Goal: Information Seeking & Learning: Learn about a topic

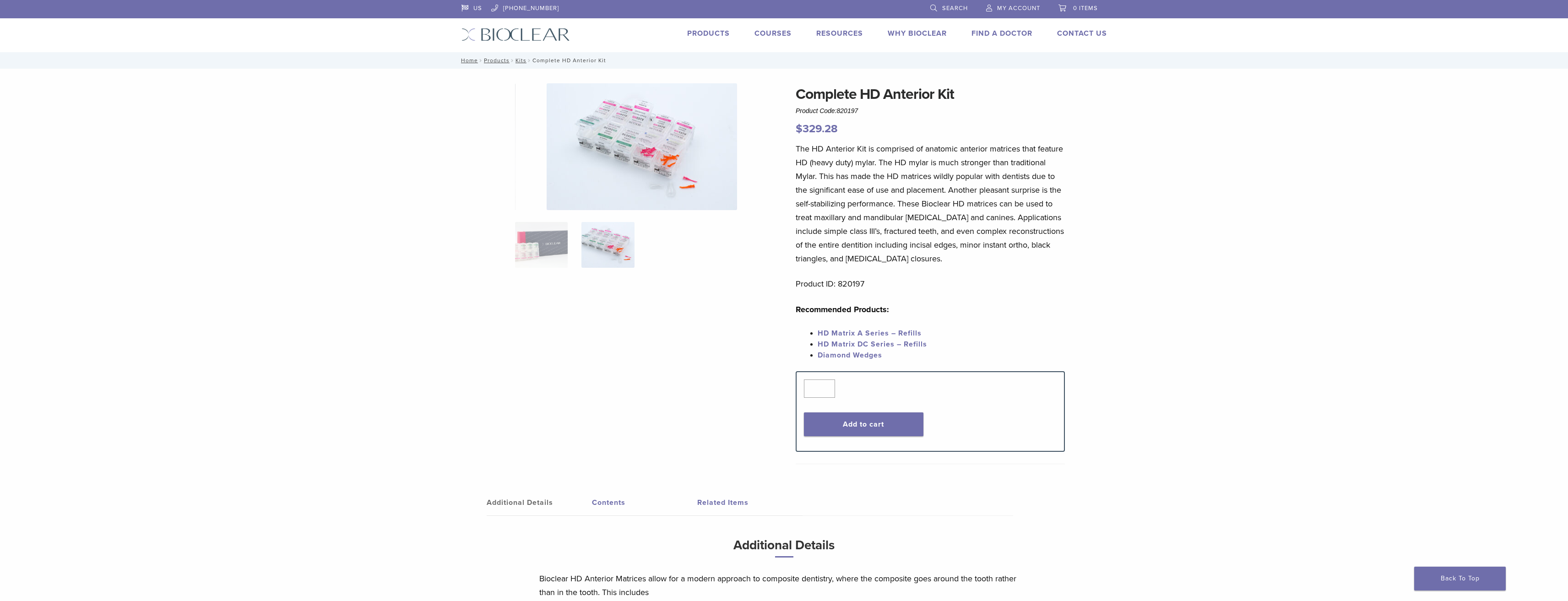
click at [554, 376] on div at bounding box center [641, 263] width 253 height 360
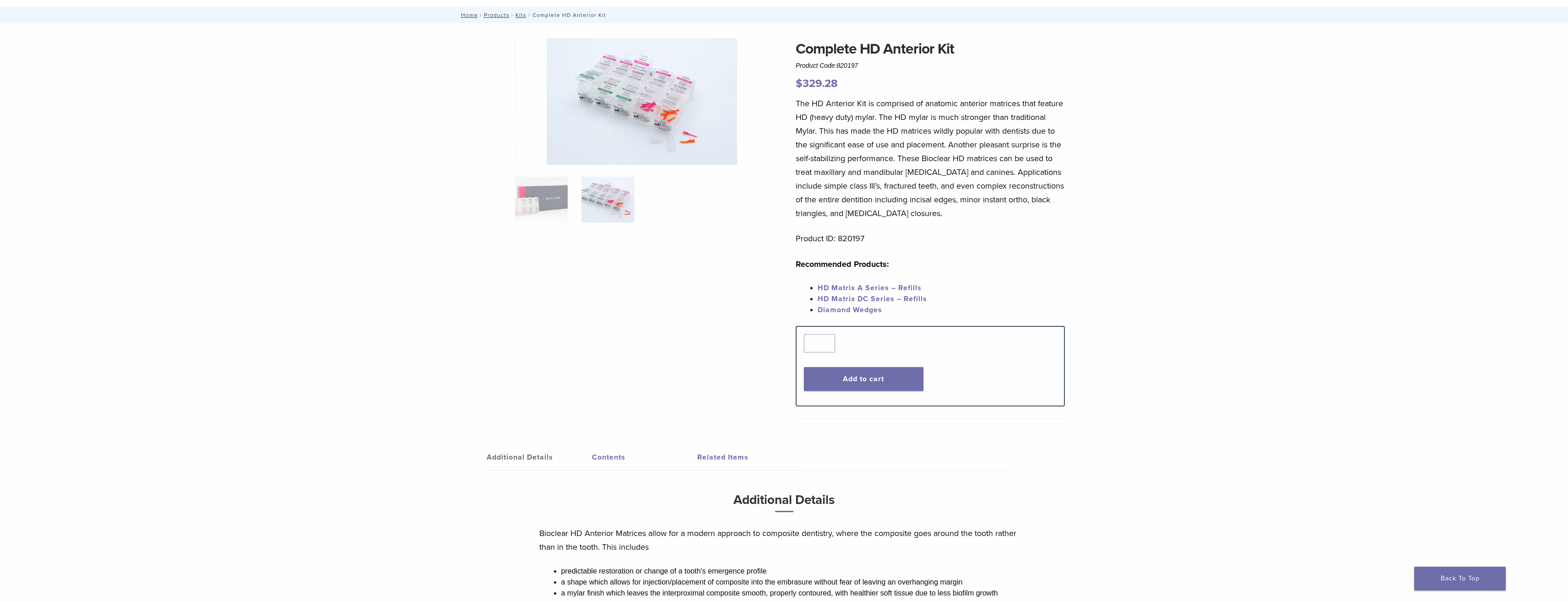
scroll to position [21, 0]
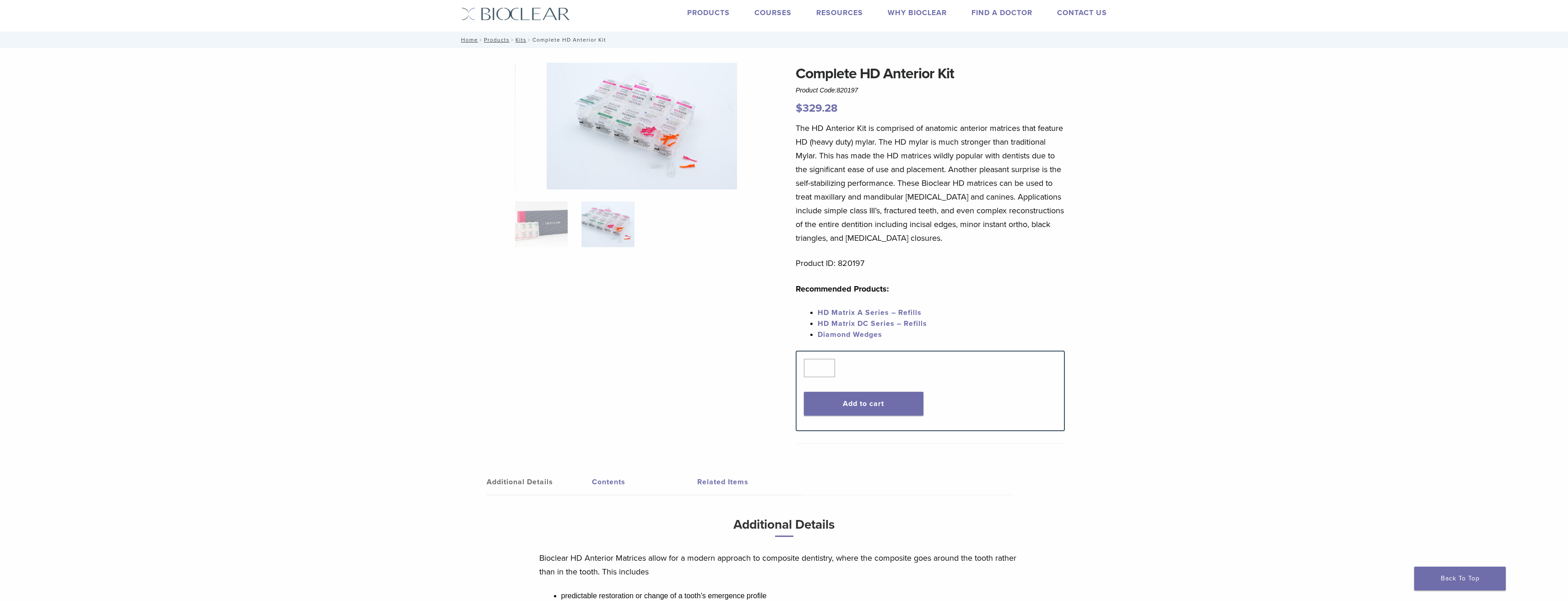
click at [609, 485] on link "Contents" at bounding box center [645, 482] width 105 height 25
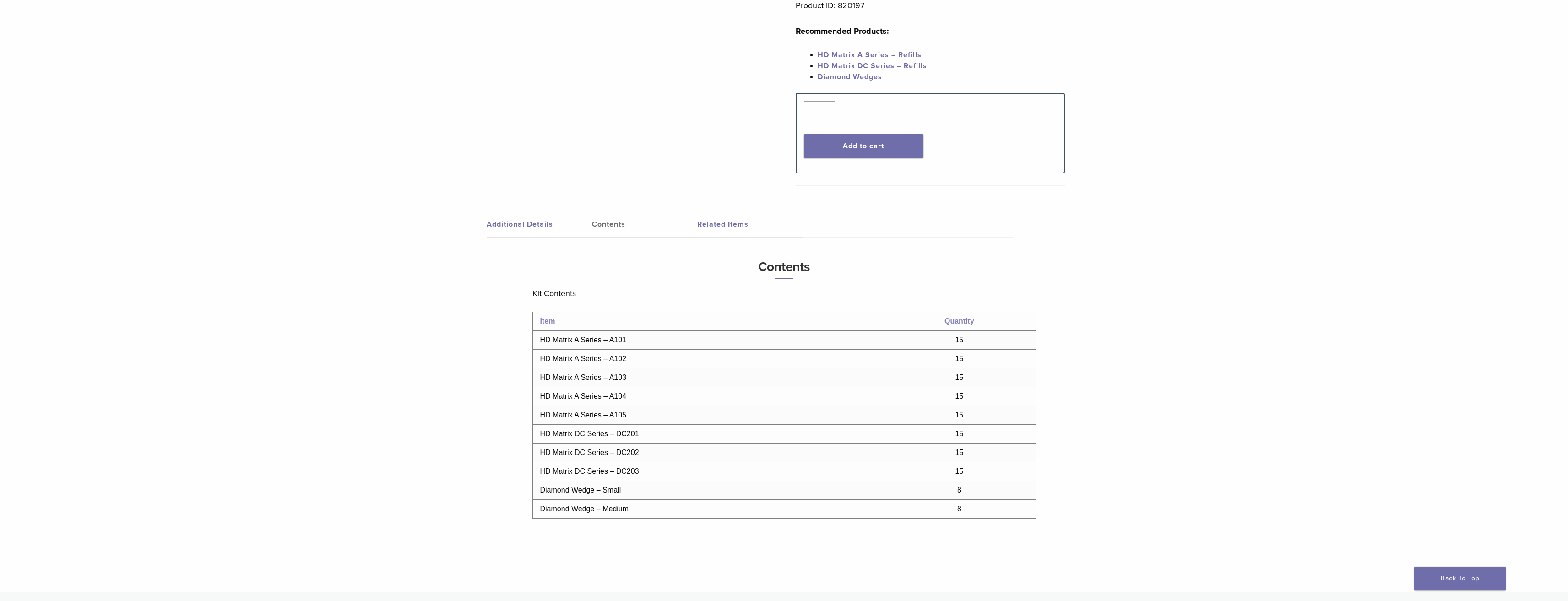
scroll to position [249, 0]
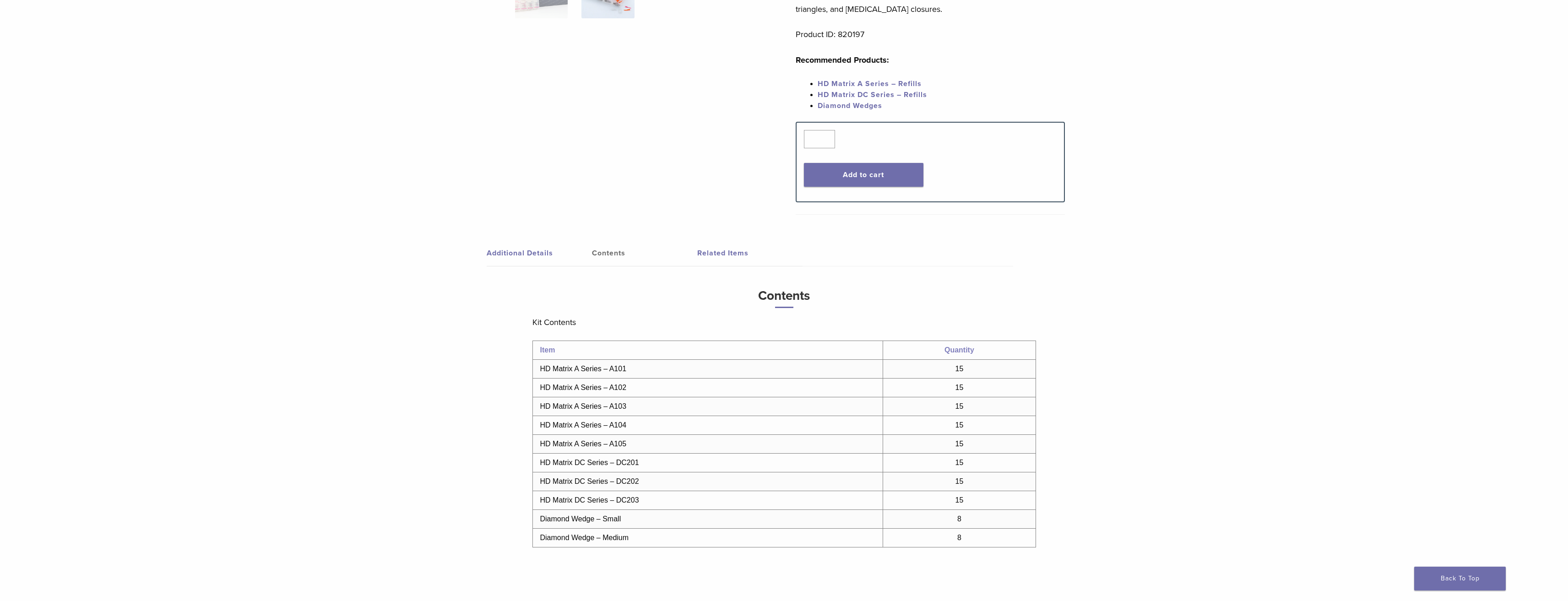
click at [717, 251] on link "Related Items" at bounding box center [750, 253] width 105 height 25
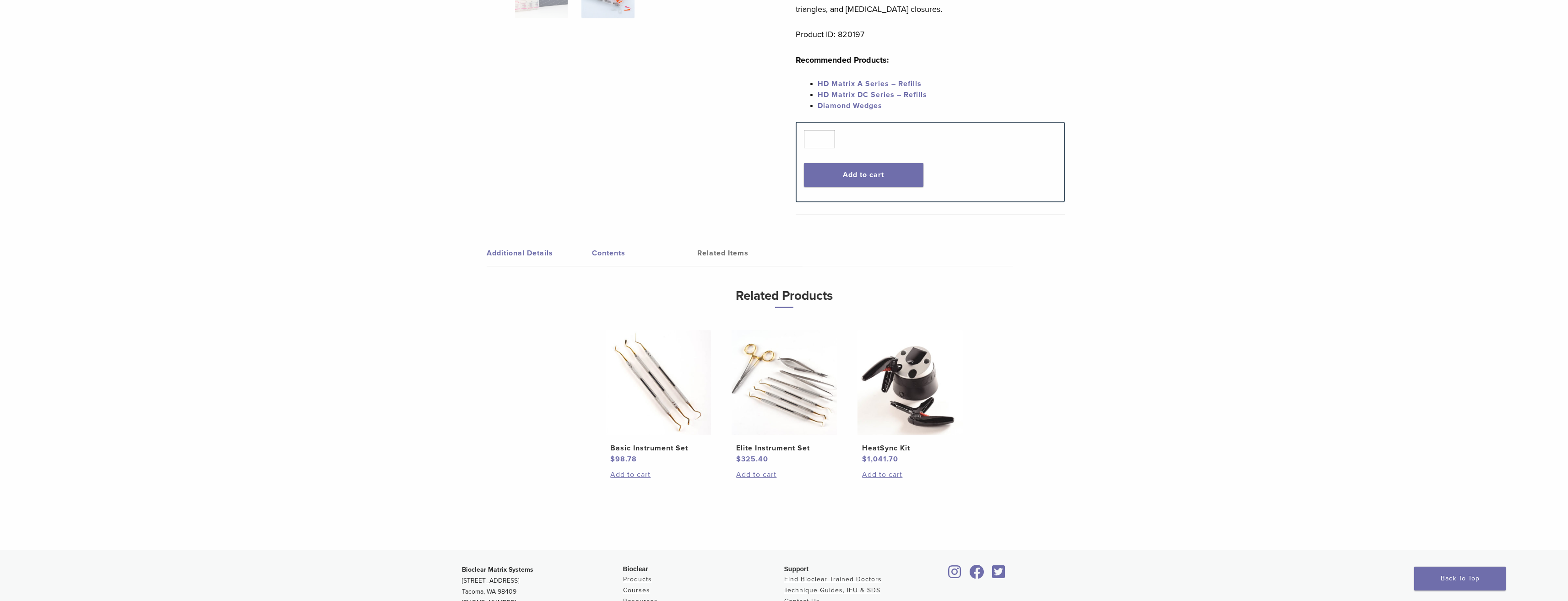
click at [645, 387] on img at bounding box center [659, 383] width 105 height 105
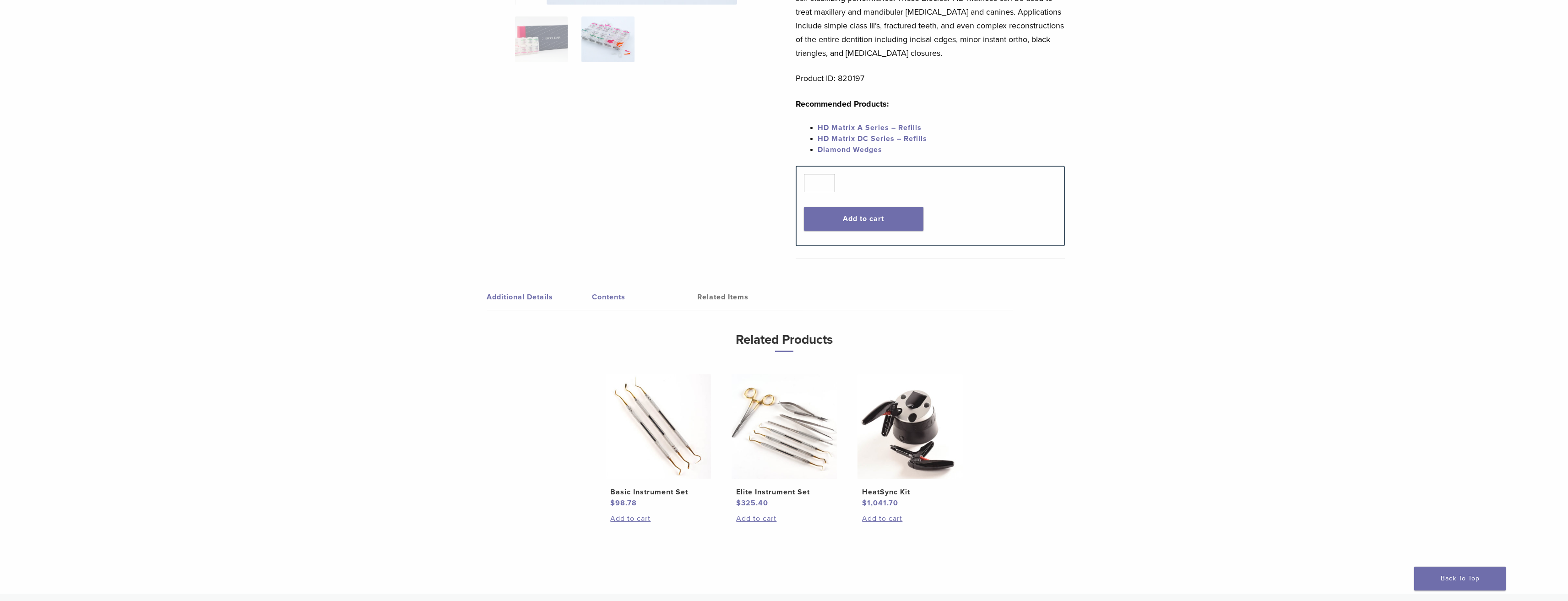
scroll to position [203, 0]
click at [918, 439] on img at bounding box center [910, 428] width 105 height 105
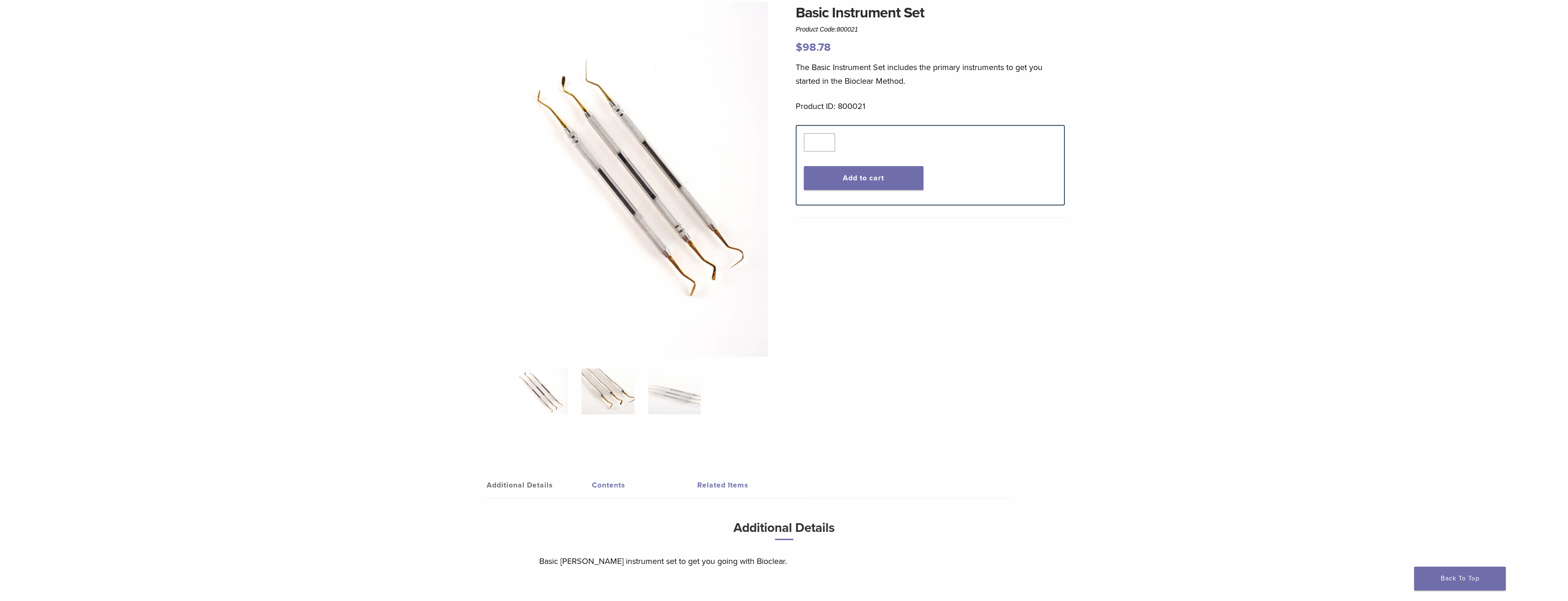
scroll to position [46, 0]
